Goal: Understand process/instructions

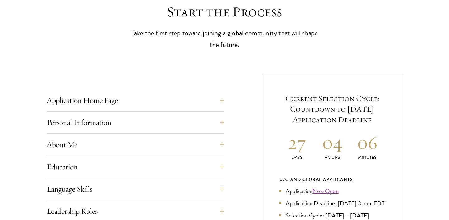
scroll to position [193, 0]
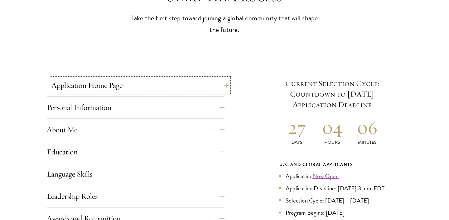
click at [227, 83] on button "Application Home Page" at bounding box center [140, 85] width 178 height 15
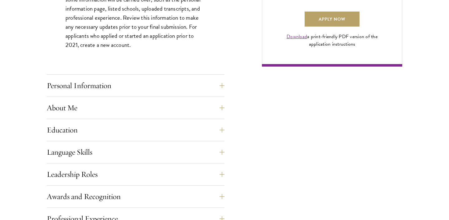
scroll to position [500, 0]
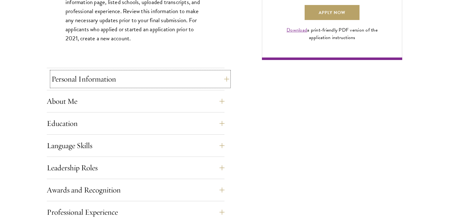
click at [225, 80] on button "Personal Information" at bounding box center [140, 78] width 178 height 15
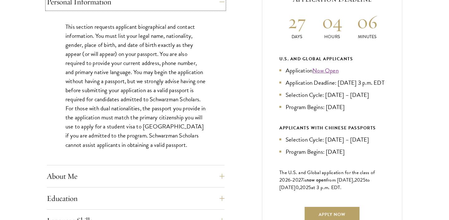
scroll to position [397, 0]
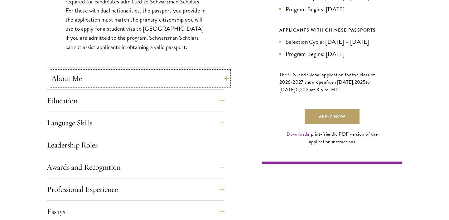
click at [226, 79] on button "About Me" at bounding box center [140, 78] width 178 height 15
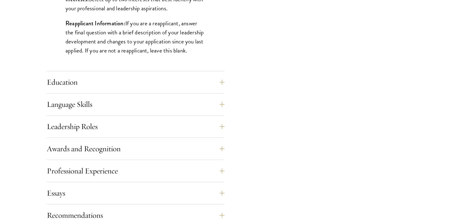
scroll to position [566, 0]
click at [228, 83] on div "Application Home Page The online application form must be completed in English.…" at bounding box center [225, 22] width 356 height 672
click at [224, 81] on button "Education" at bounding box center [140, 81] width 178 height 15
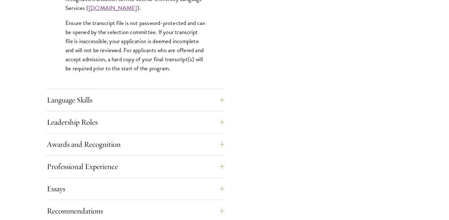
scroll to position [1007, 0]
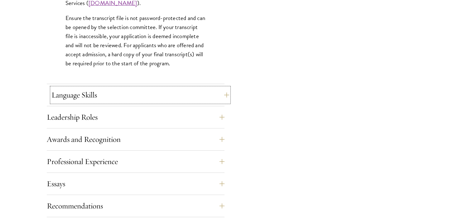
click at [227, 97] on button "Language Skills" at bounding box center [140, 94] width 178 height 15
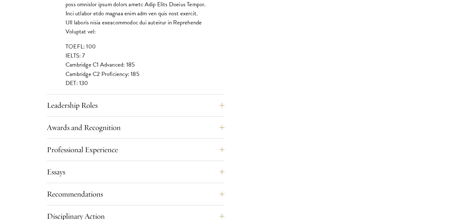
scroll to position [616, 0]
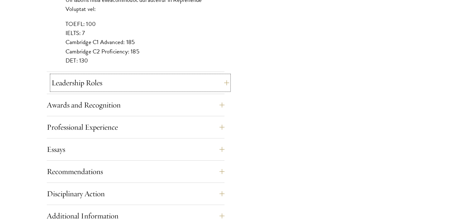
click at [224, 83] on button "Leadership Roles" at bounding box center [140, 82] width 178 height 15
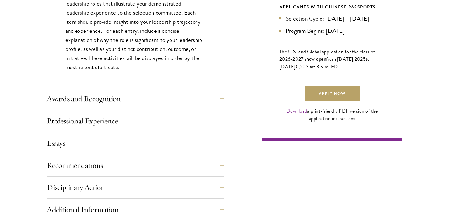
scroll to position [426, 0]
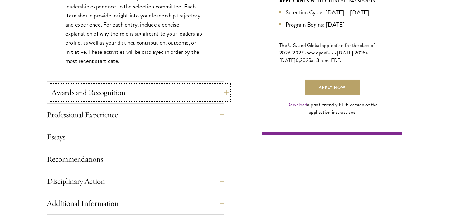
click at [226, 93] on button "Awards and Recognition" at bounding box center [140, 92] width 178 height 15
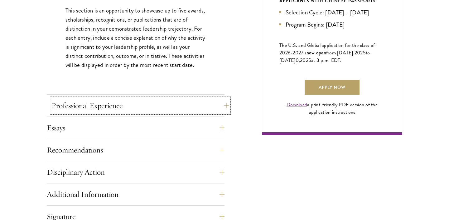
click at [227, 106] on button "Professional Experience" at bounding box center [140, 105] width 178 height 15
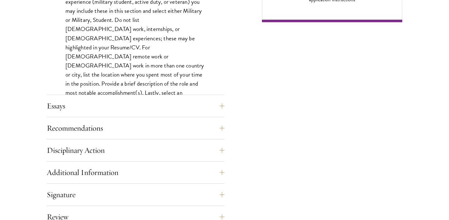
scroll to position [539, 0]
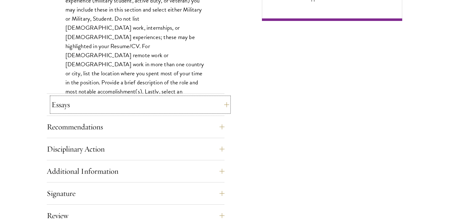
click at [225, 105] on button "Essays" at bounding box center [140, 104] width 178 height 15
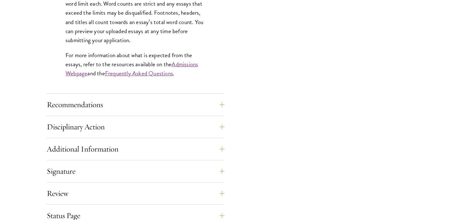
scroll to position [592, 0]
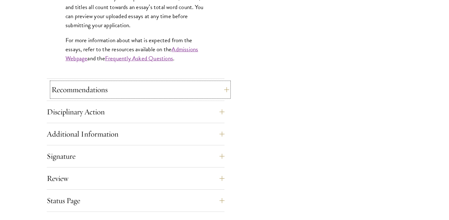
click at [227, 89] on button "Recommendations" at bounding box center [140, 89] width 178 height 15
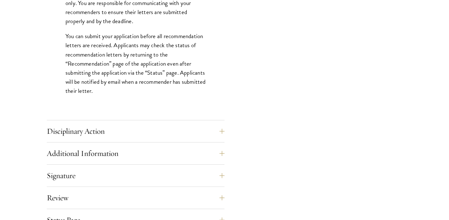
scroll to position [899, 0]
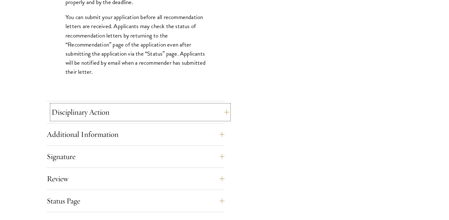
click at [227, 111] on button "Disciplinary Action" at bounding box center [140, 112] width 178 height 15
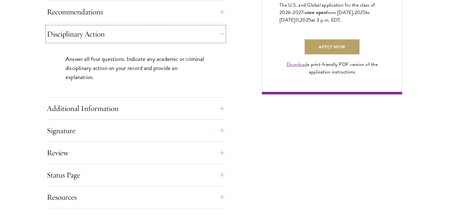
scroll to position [477, 0]
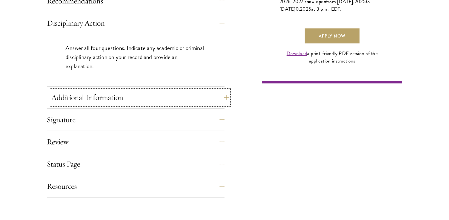
click at [226, 97] on button "Additional Information" at bounding box center [140, 97] width 178 height 15
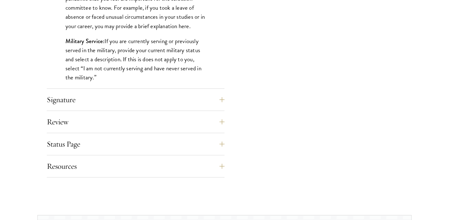
scroll to position [646, 0]
click at [225, 98] on button "Signature" at bounding box center [140, 98] width 178 height 15
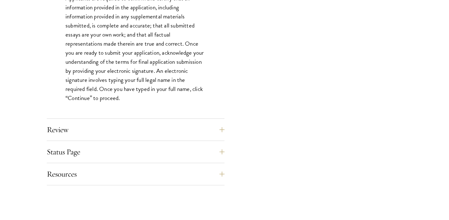
scroll to position [573, 0]
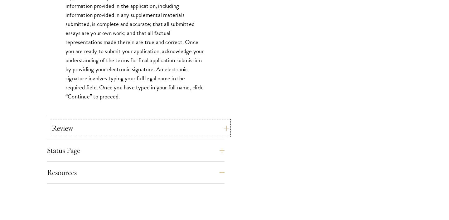
click at [227, 127] on button "Review" at bounding box center [140, 127] width 178 height 15
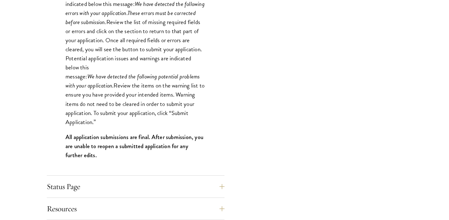
scroll to position [706, 0]
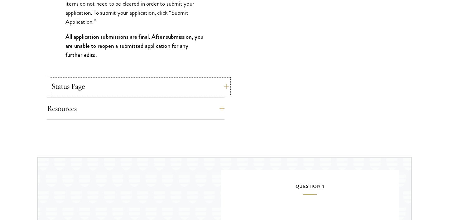
click at [227, 87] on button "Status Page" at bounding box center [140, 86] width 178 height 15
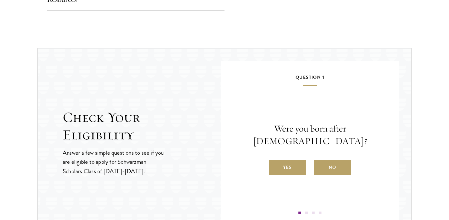
scroll to position [798, 0]
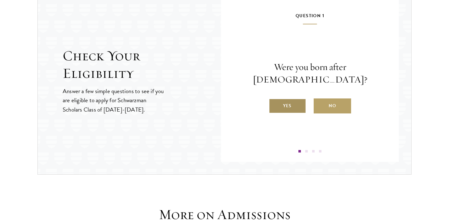
click at [290, 101] on label "Yes" at bounding box center [287, 105] width 37 height 15
click at [275, 101] on input "Yes" at bounding box center [272, 102] width 6 height 6
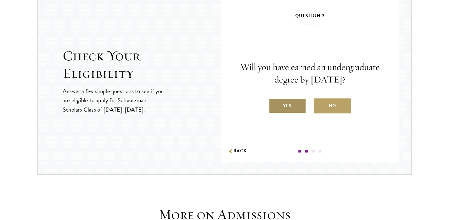
click at [288, 106] on label "Yes" at bounding box center [287, 105] width 37 height 15
click at [275, 105] on input "Yes" at bounding box center [272, 102] width 6 height 6
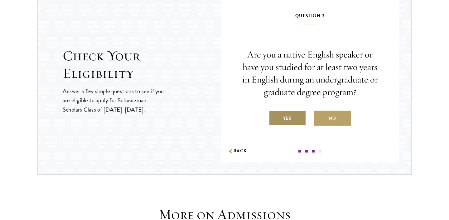
click at [293, 113] on label "Yes" at bounding box center [287, 117] width 37 height 15
click at [275, 113] on input "Yes" at bounding box center [272, 114] width 6 height 6
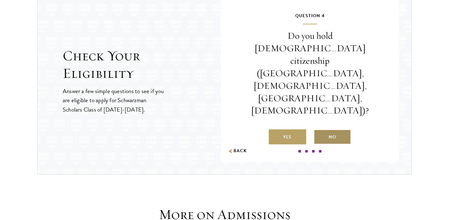
click at [329, 129] on label "No" at bounding box center [332, 136] width 37 height 15
click at [320, 130] on input "No" at bounding box center [317, 133] width 6 height 6
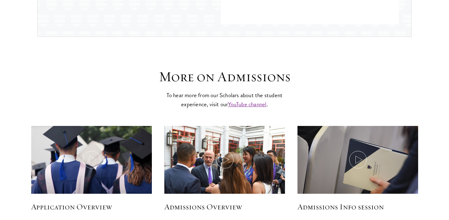
scroll to position [938, 0]
